Goal: Task Accomplishment & Management: Use online tool/utility

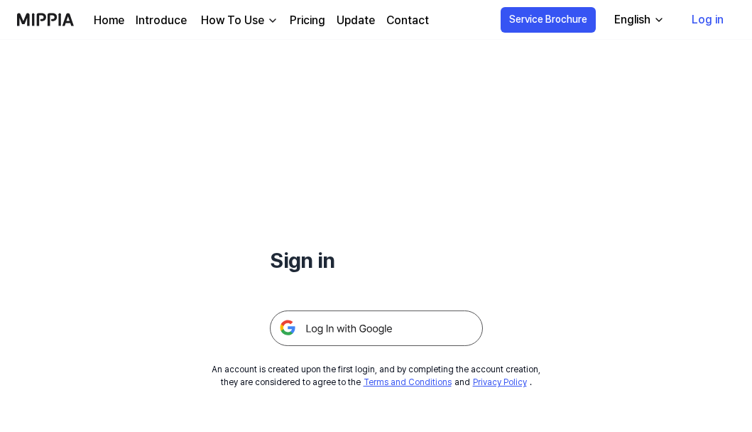
click at [370, 317] on img at bounding box center [376, 327] width 213 height 35
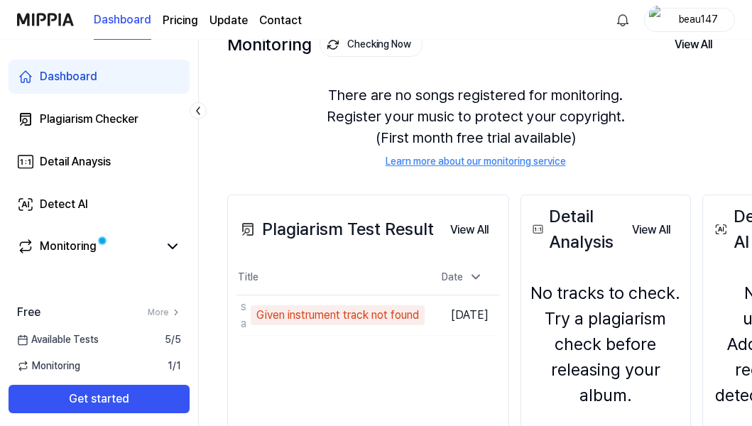
scroll to position [104, 0]
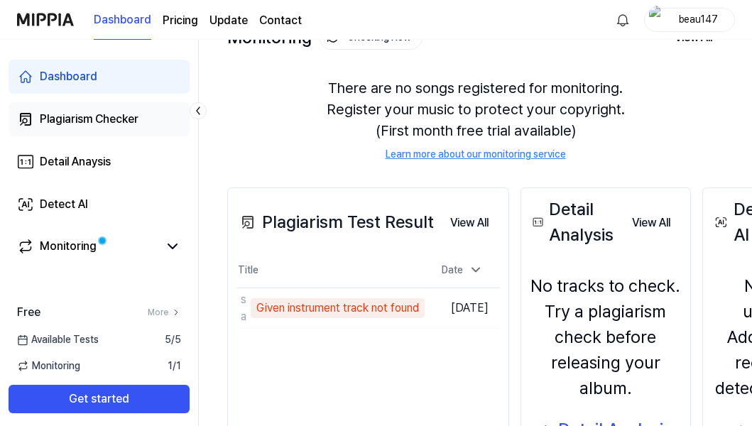
click at [111, 121] on div "Plagiarism Checker" at bounding box center [89, 119] width 99 height 17
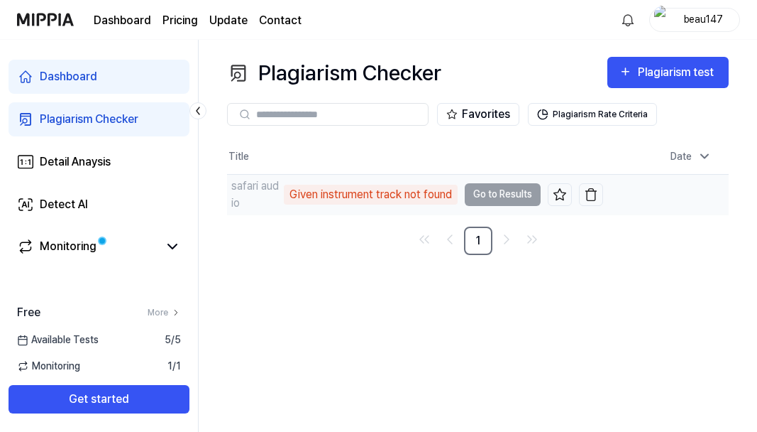
click at [490, 195] on td "safari audio Given instrument track not found Go to Results" at bounding box center [415, 195] width 376 height 40
click at [346, 192] on div "Given instrument track not found" at bounding box center [371, 195] width 174 height 20
click at [241, 192] on div "safari audio" at bounding box center [255, 194] width 49 height 34
click at [352, 192] on div "Given instrument track not found" at bounding box center [371, 195] width 174 height 20
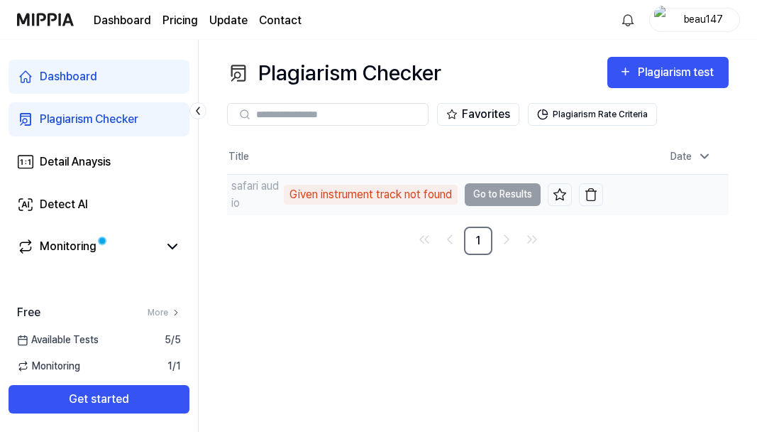
click at [489, 192] on td "safari audio Given instrument track not found Go to Results" at bounding box center [415, 195] width 376 height 40
click at [488, 197] on td "safari audio Given instrument track not found Go to Results" at bounding box center [415, 195] width 376 height 40
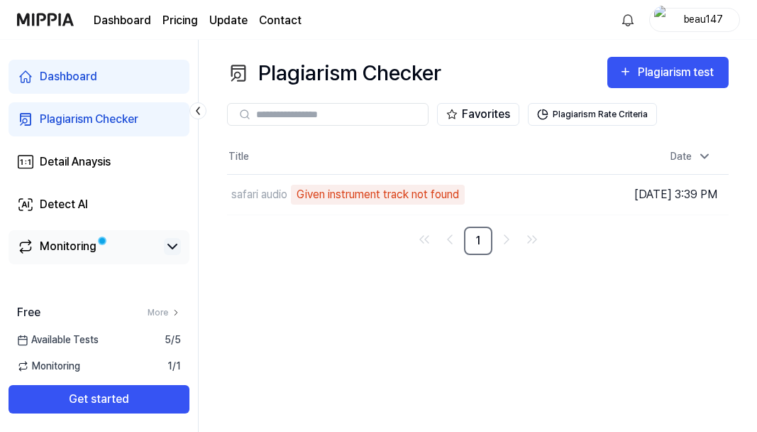
click at [170, 248] on icon at bounding box center [172, 246] width 17 height 17
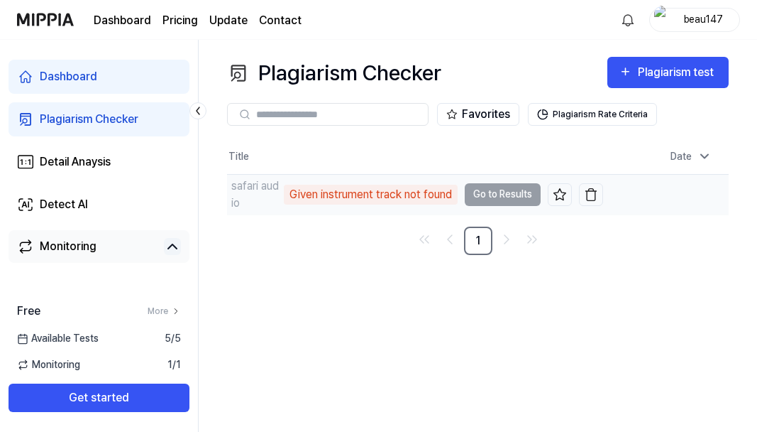
click at [265, 198] on div "safari audio Given instrument track not found" at bounding box center [342, 194] width 231 height 34
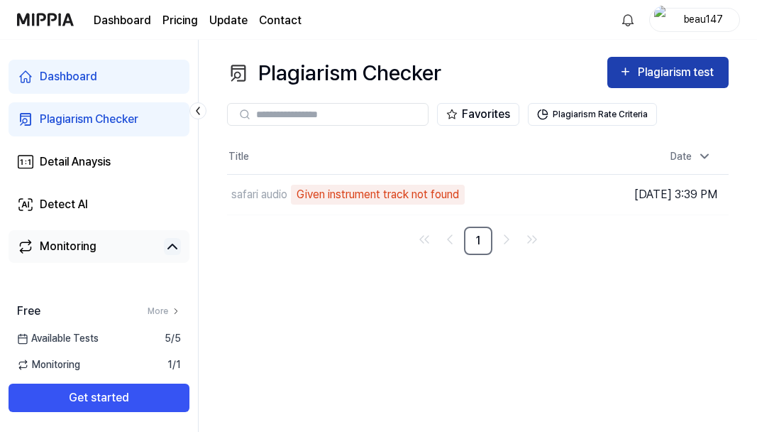
click at [673, 71] on div "Plagiarism test" at bounding box center [677, 72] width 79 height 18
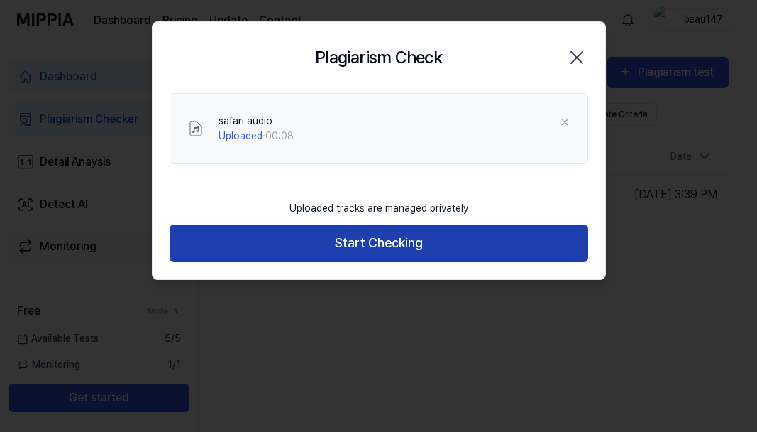
click at [383, 256] on button "Start Checking" at bounding box center [379, 243] width 419 height 38
